Goal: Information Seeking & Learning: Learn about a topic

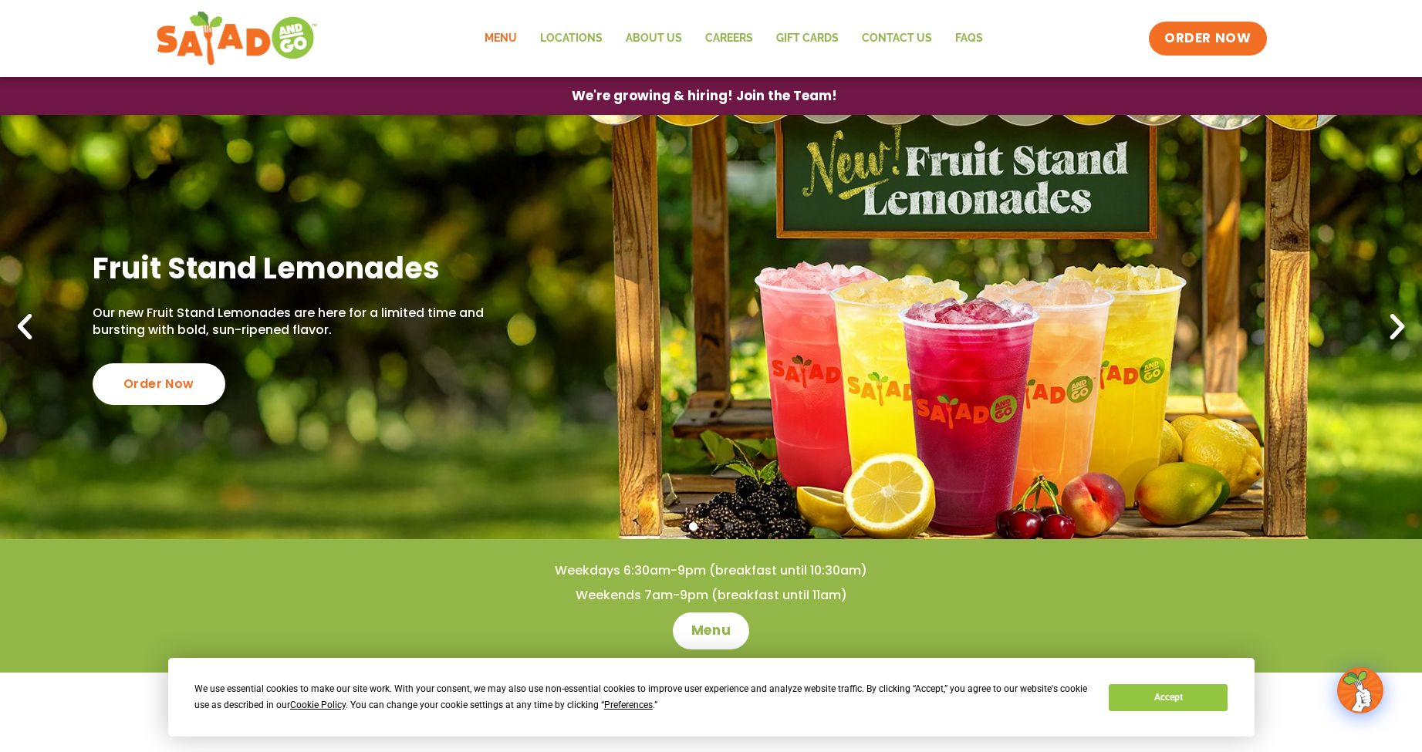
click at [495, 33] on link "Menu" at bounding box center [501, 38] width 56 height 35
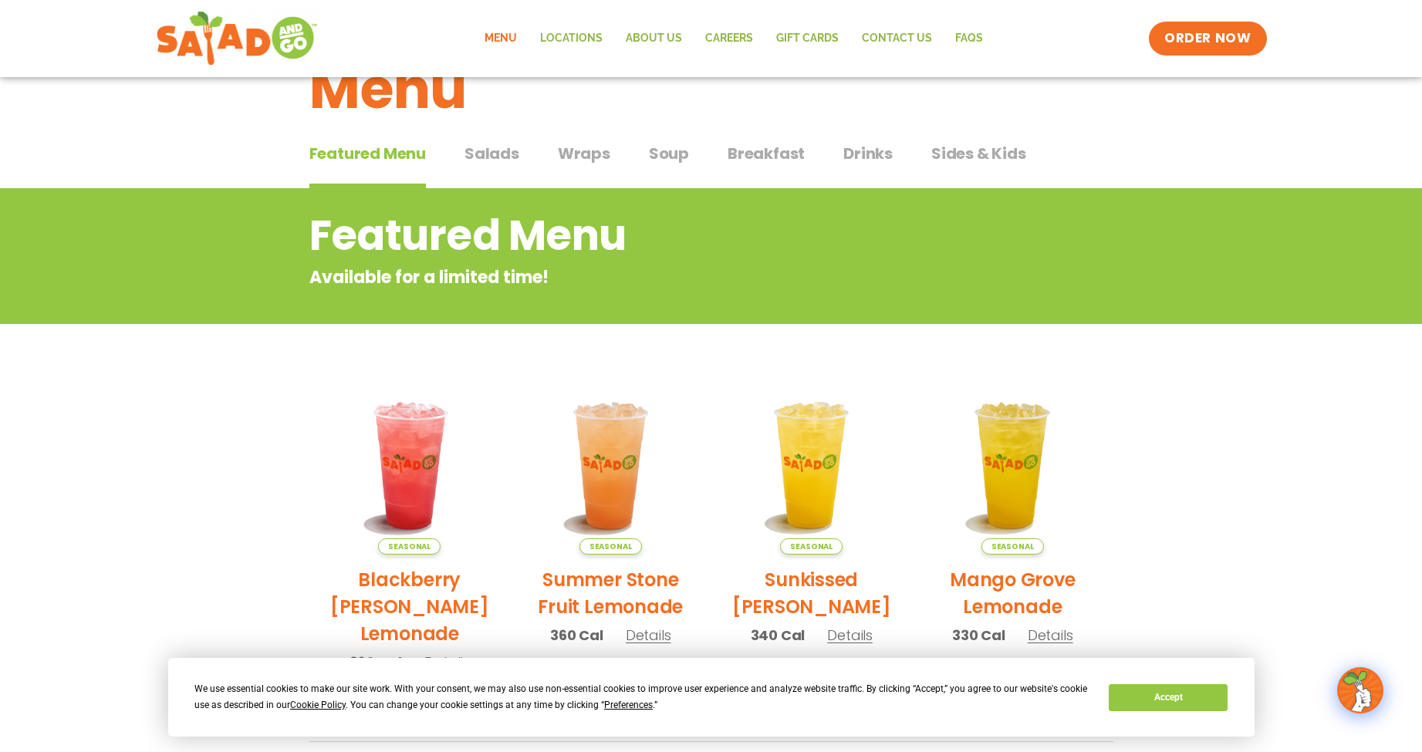
scroll to position [57, 0]
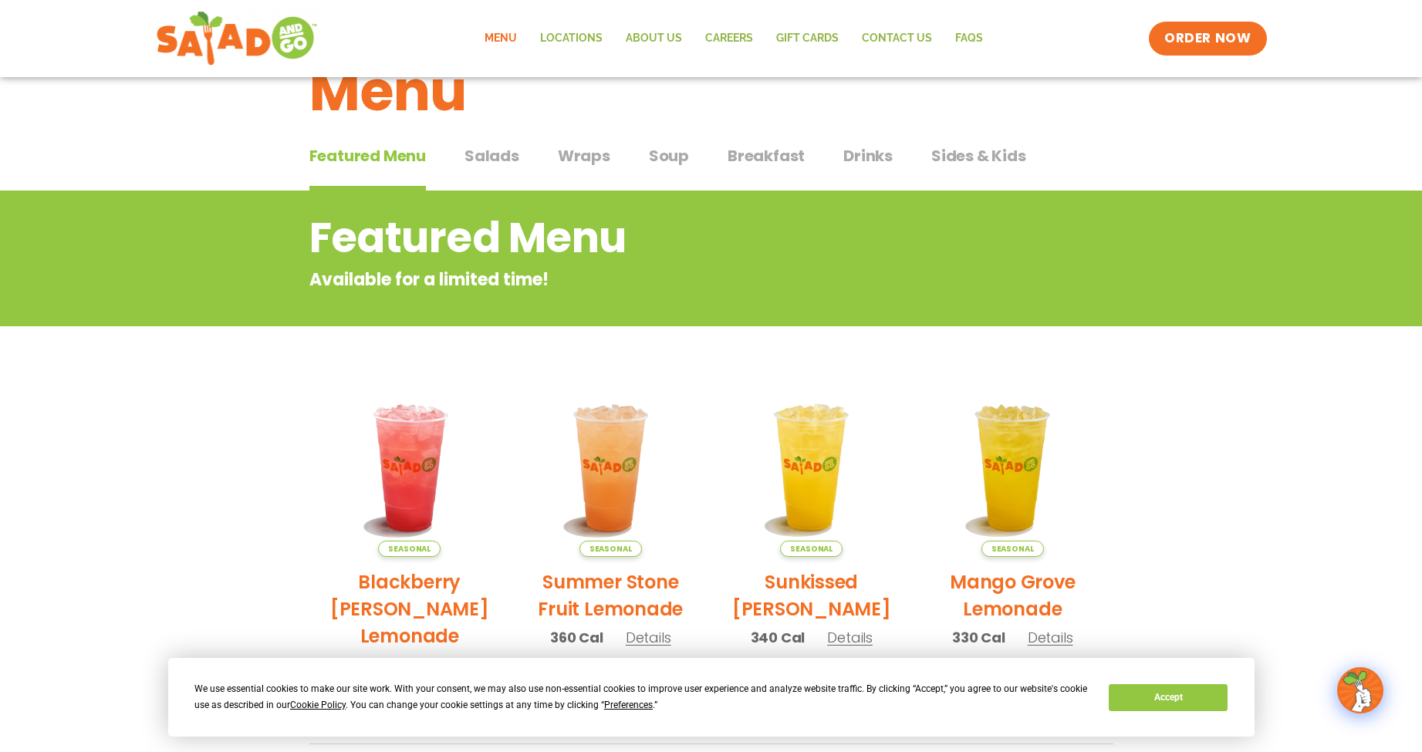
click at [478, 160] on span "Salads" at bounding box center [492, 155] width 55 height 23
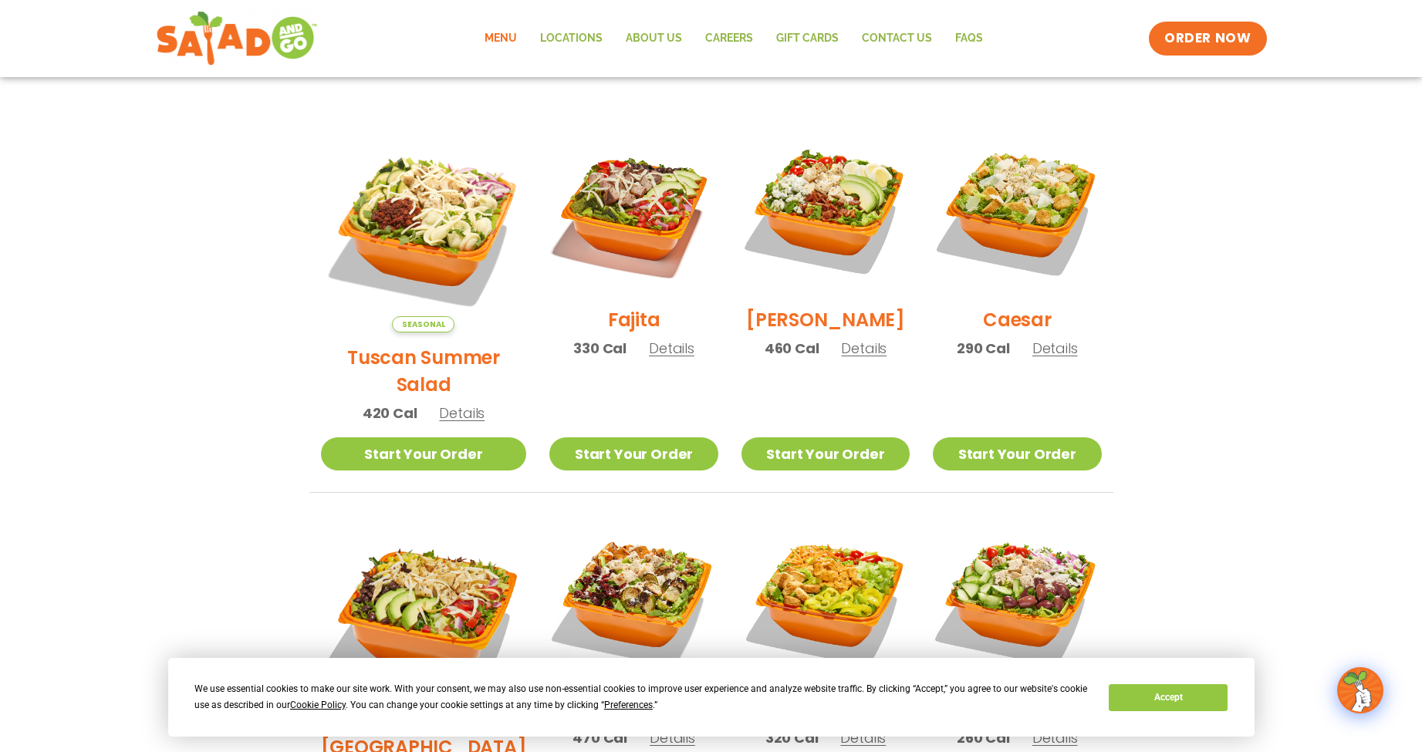
scroll to position [372, 0]
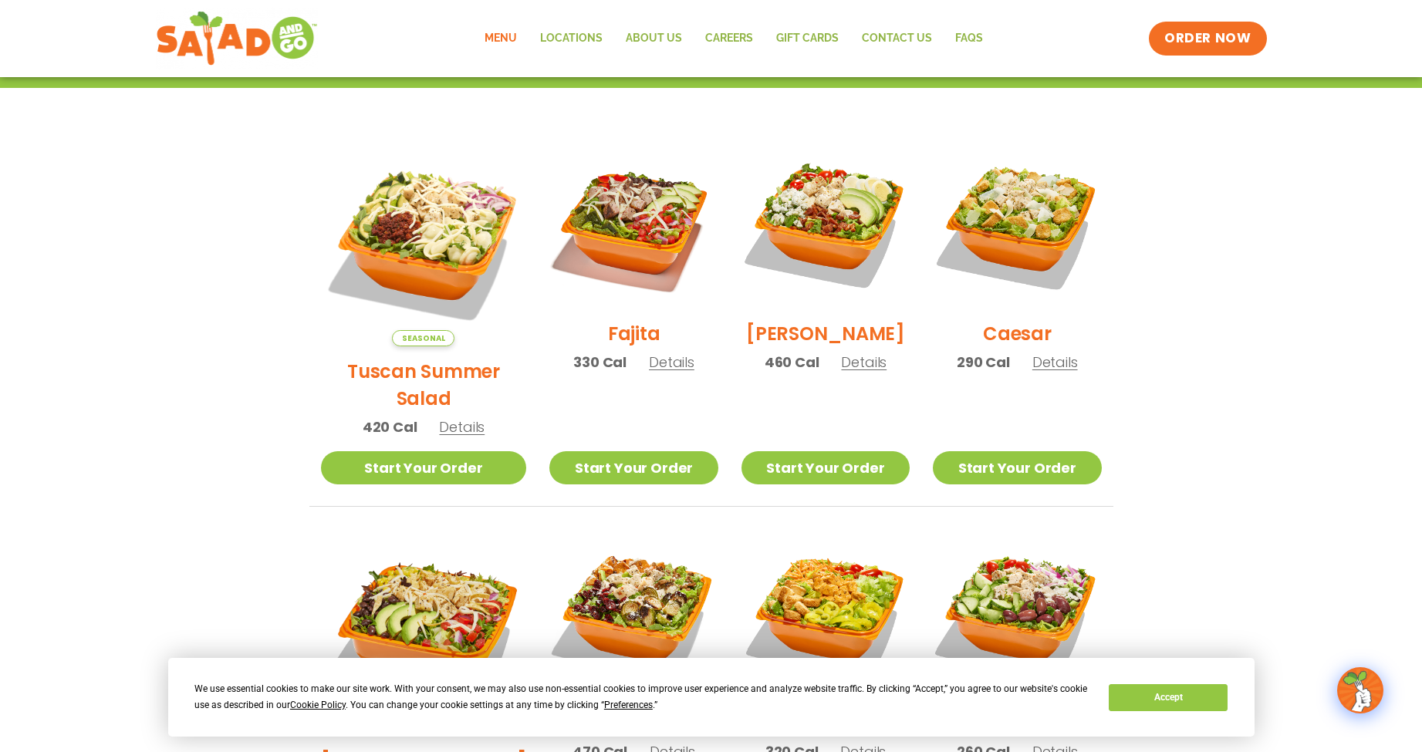
click at [841, 372] on span "Details" at bounding box center [864, 362] width 46 height 19
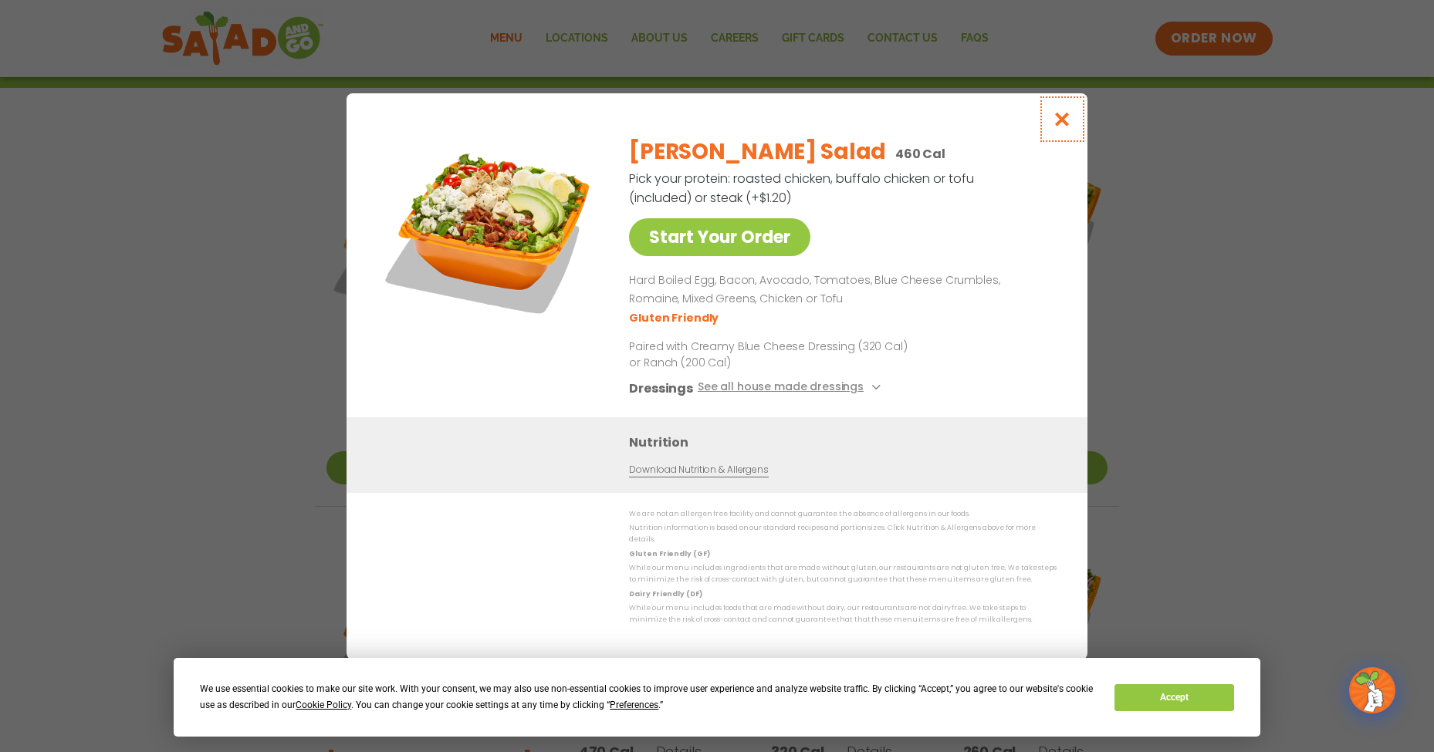
click at [1060, 119] on icon "Close modal" at bounding box center [1061, 119] width 19 height 16
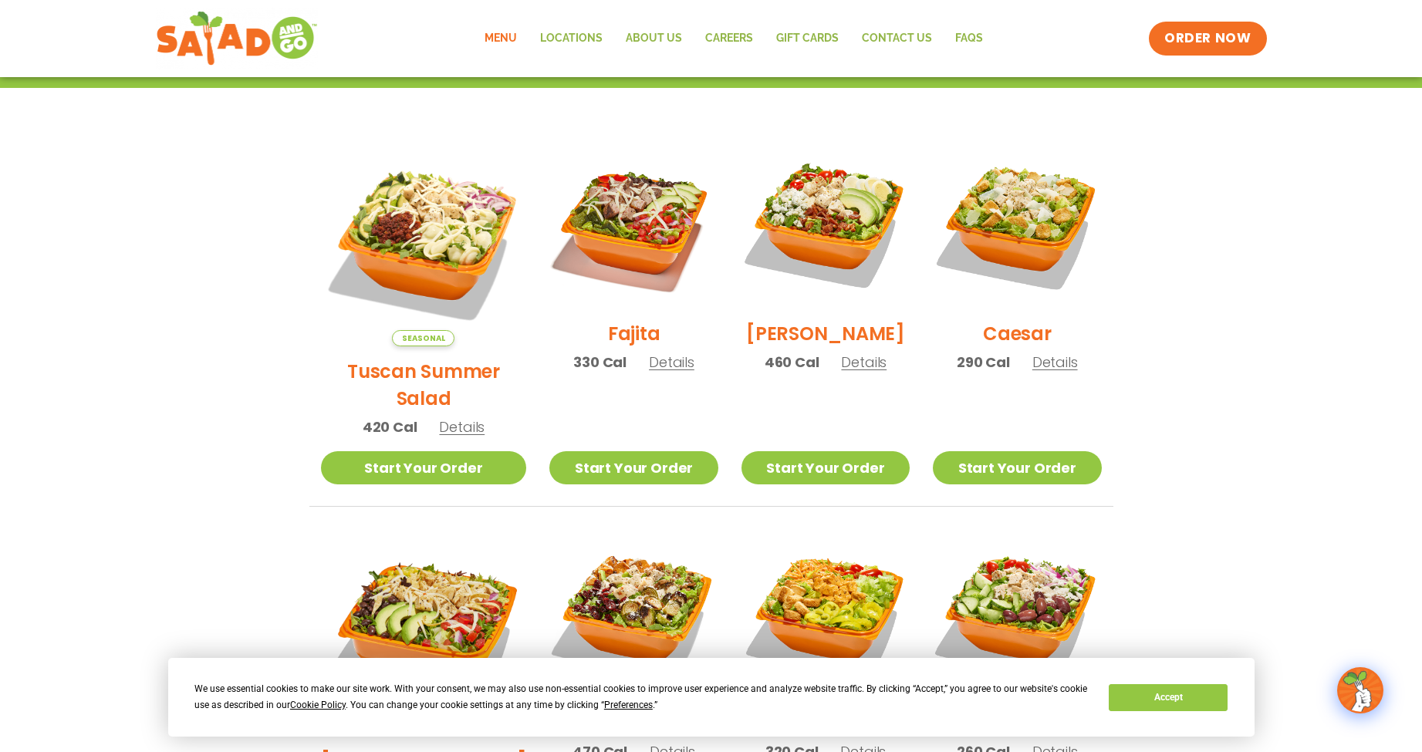
click at [443, 417] on span "Details" at bounding box center [462, 426] width 46 height 19
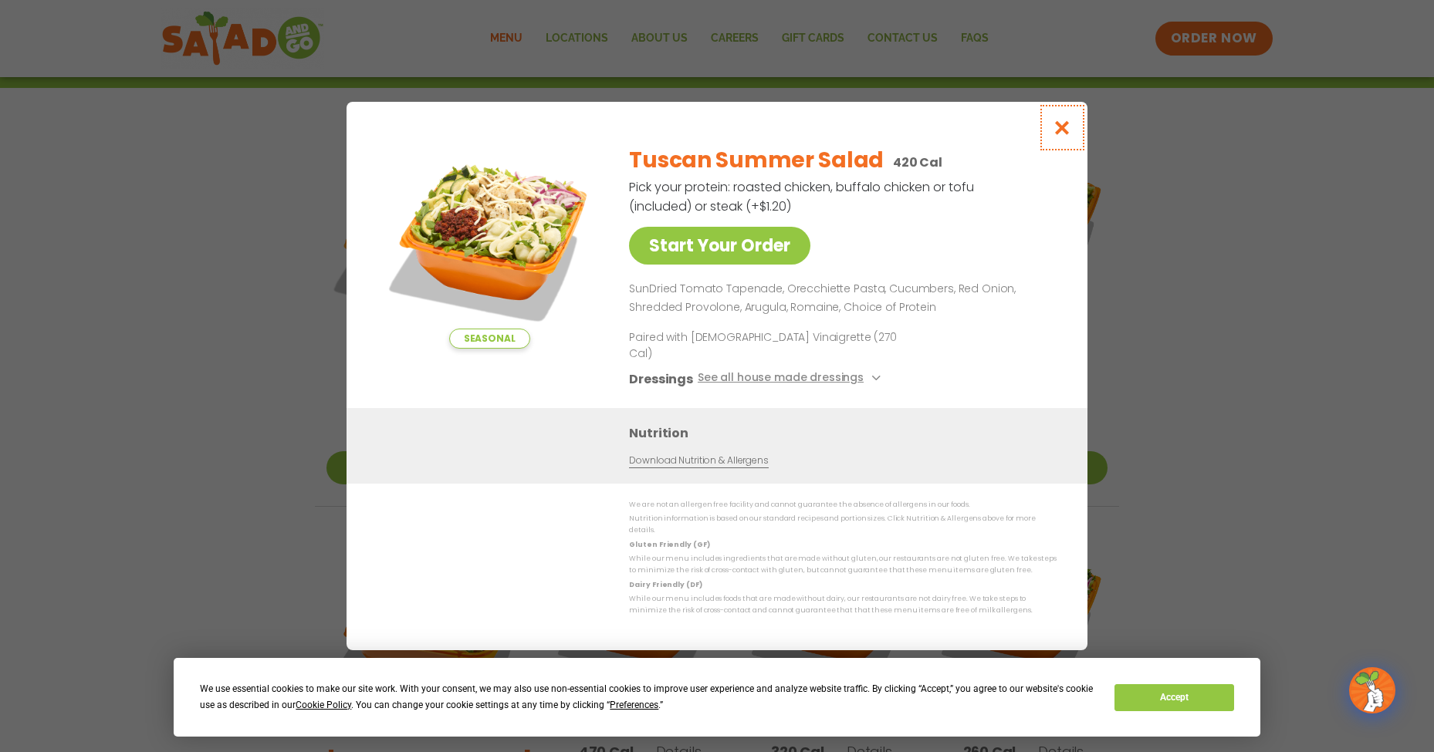
click at [1058, 136] on icon "Close modal" at bounding box center [1061, 128] width 19 height 16
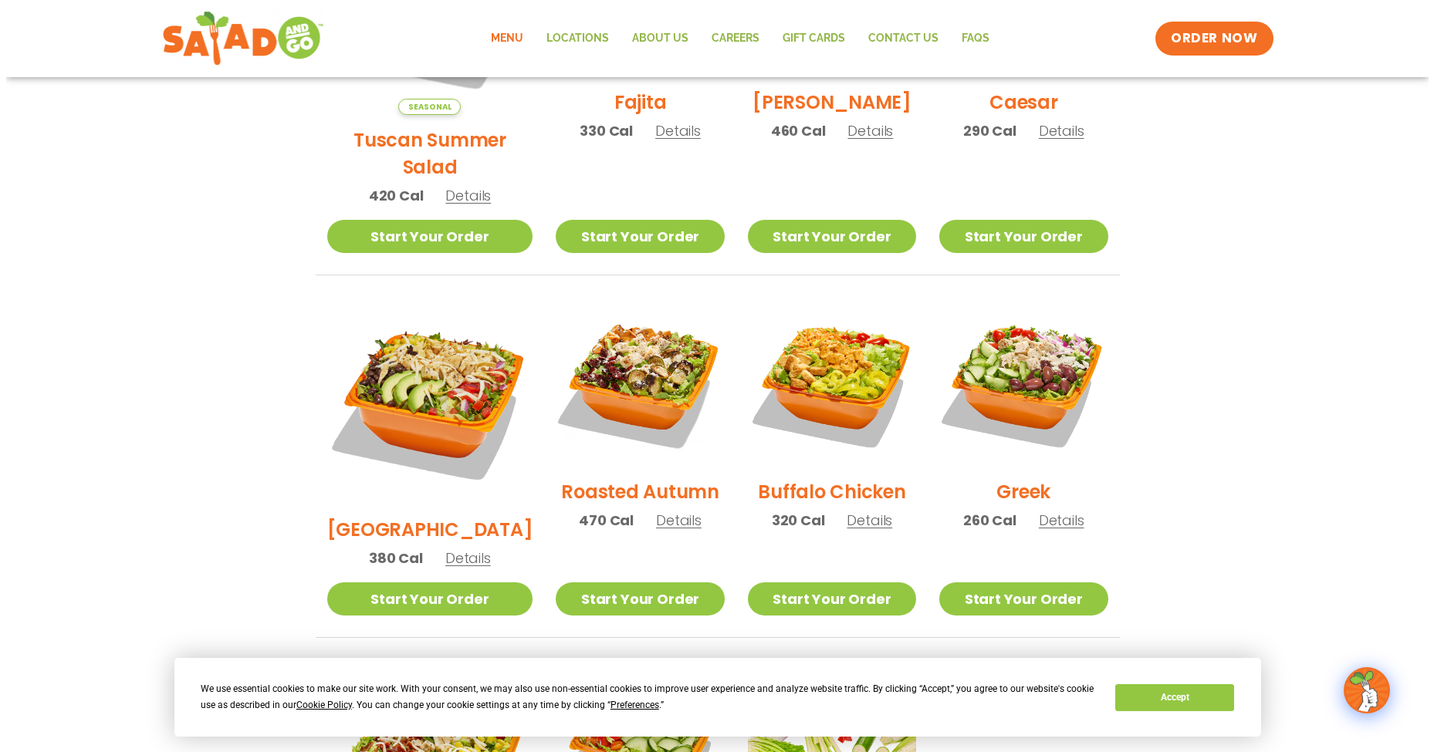
scroll to position [835, 0]
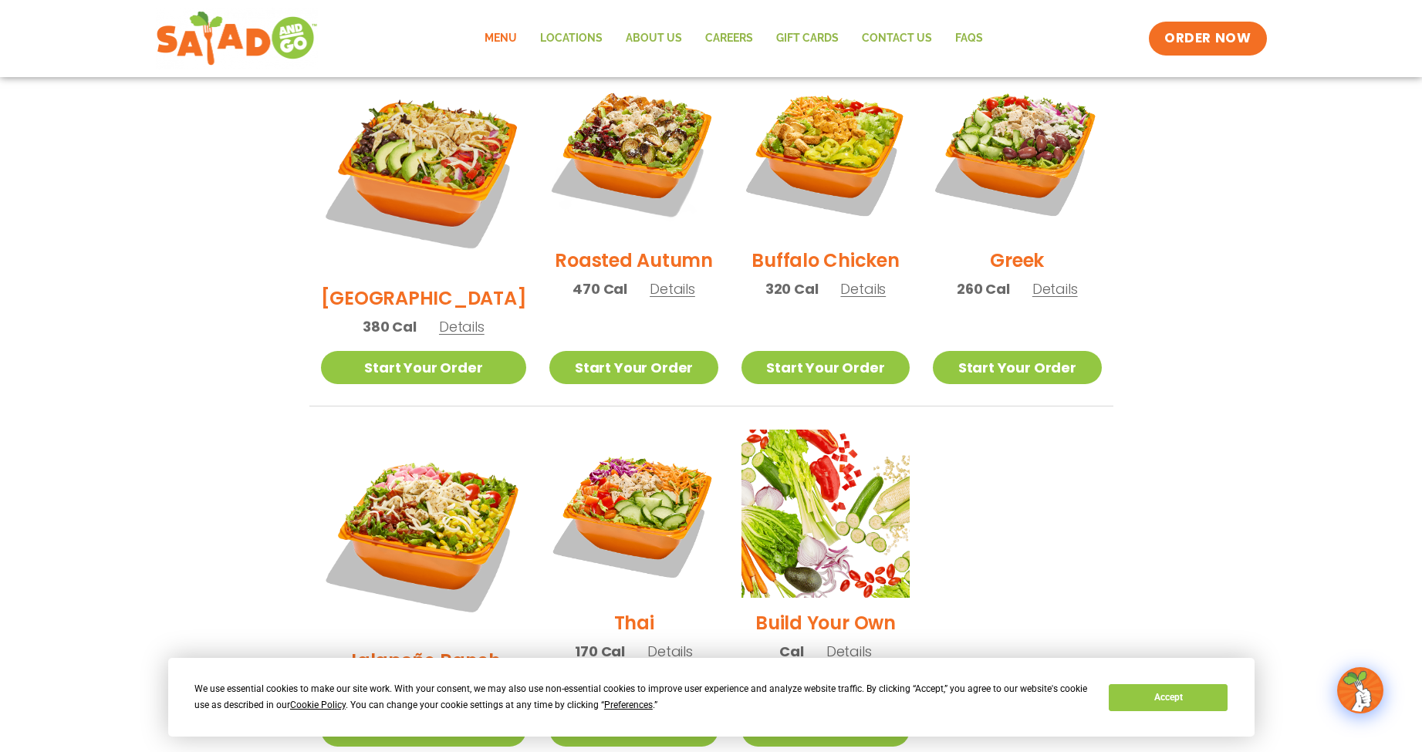
click at [1038, 279] on span "Details" at bounding box center [1055, 288] width 46 height 19
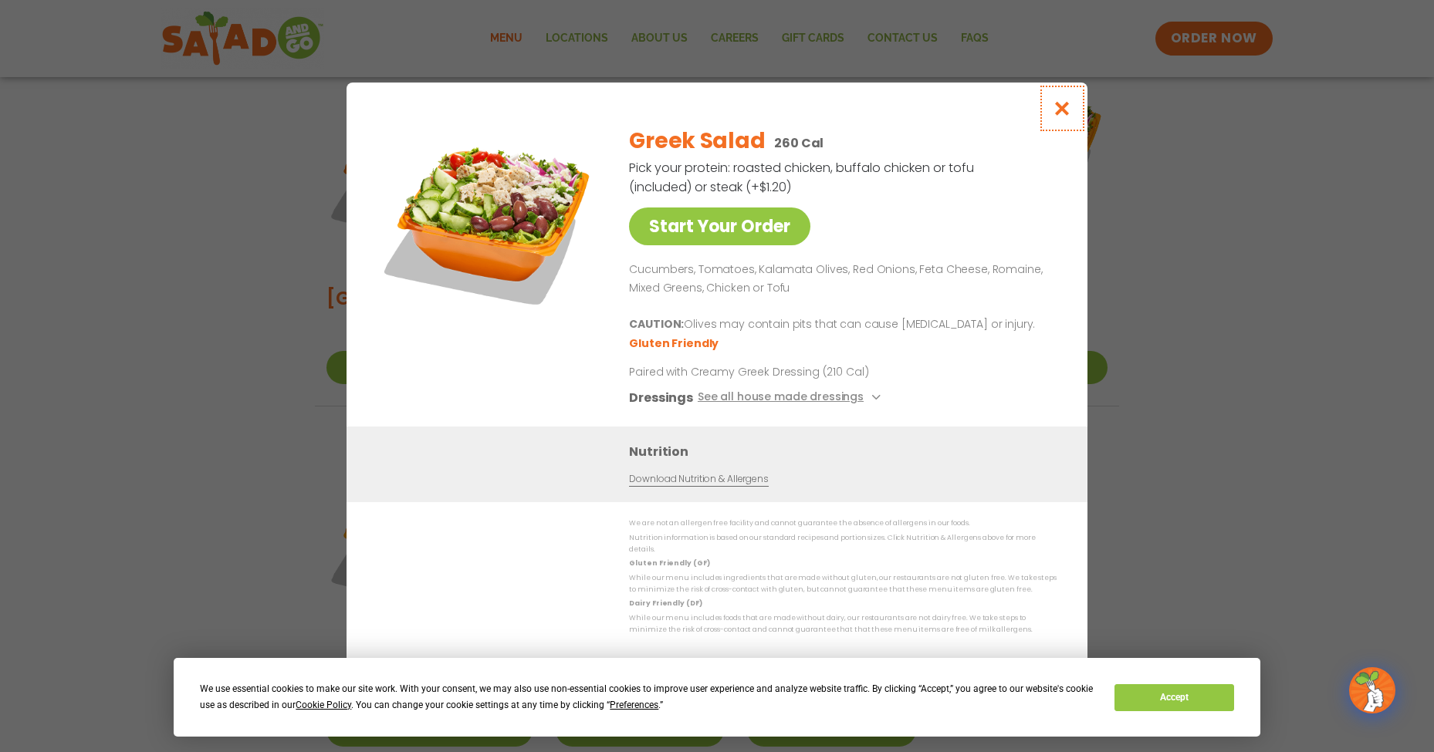
click at [1066, 115] on icon "Close modal" at bounding box center [1061, 108] width 19 height 16
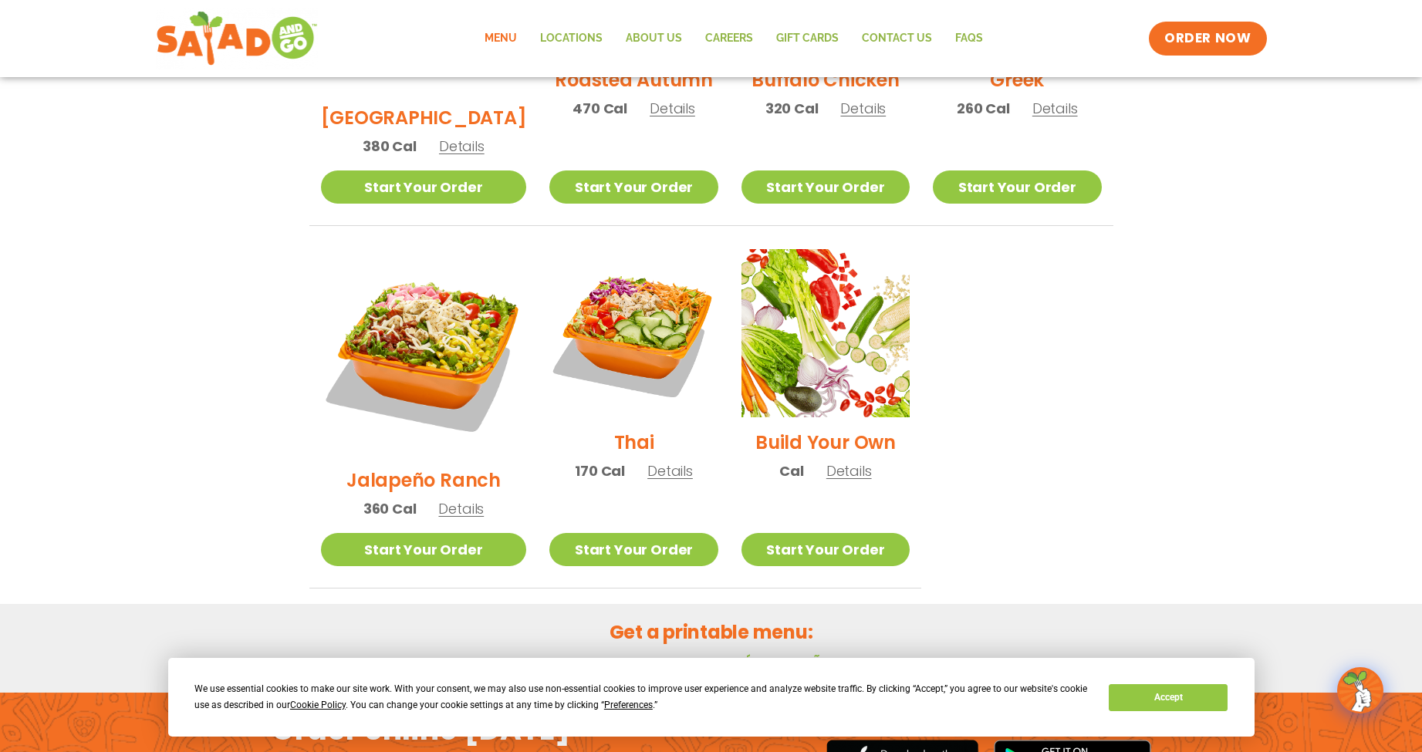
scroll to position [1108, 0]
